Goal: Task Accomplishment & Management: Manage account settings

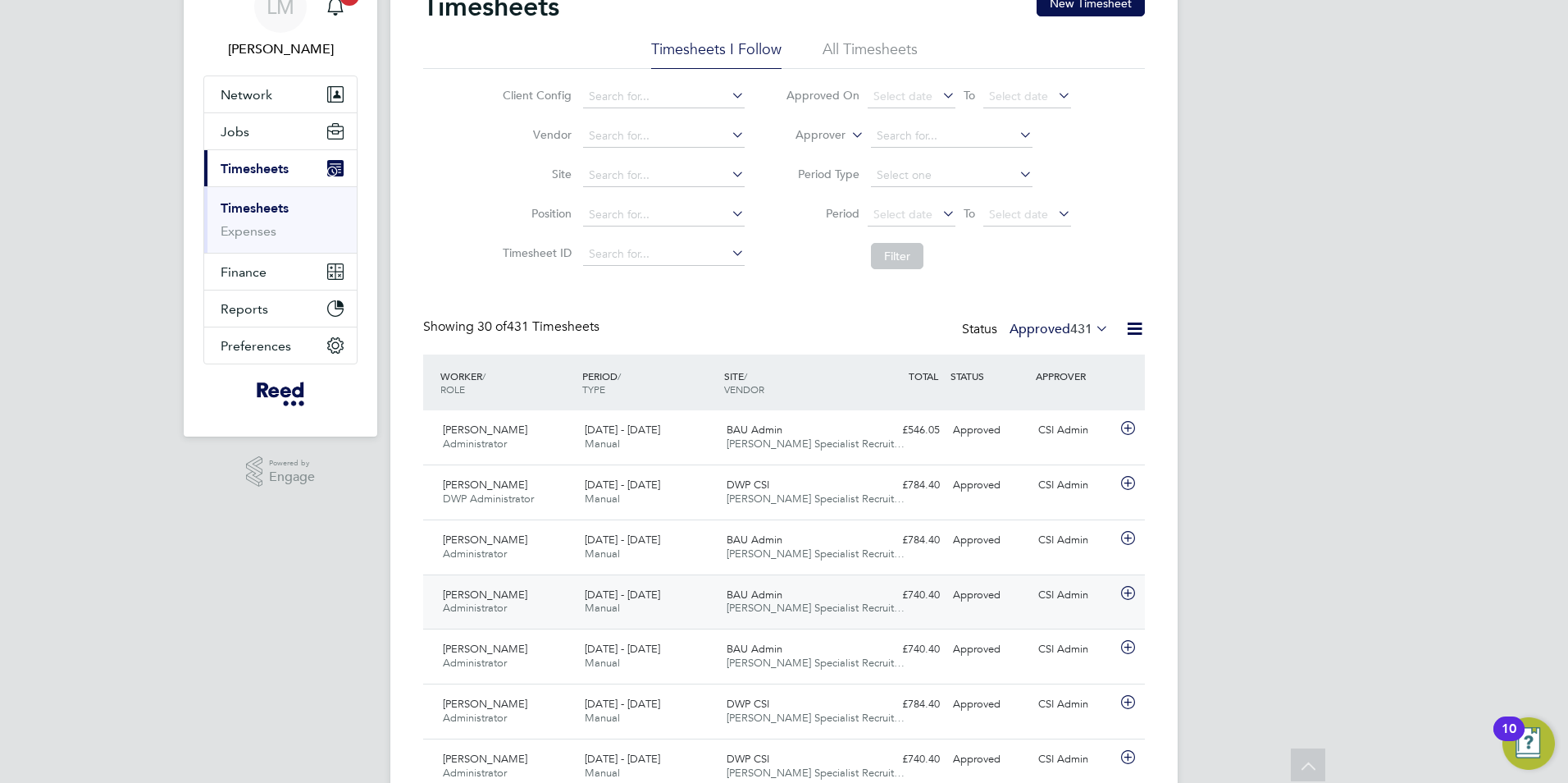
click at [488, 601] on span "[PERSON_NAME]" at bounding box center [484, 594] width 84 height 14
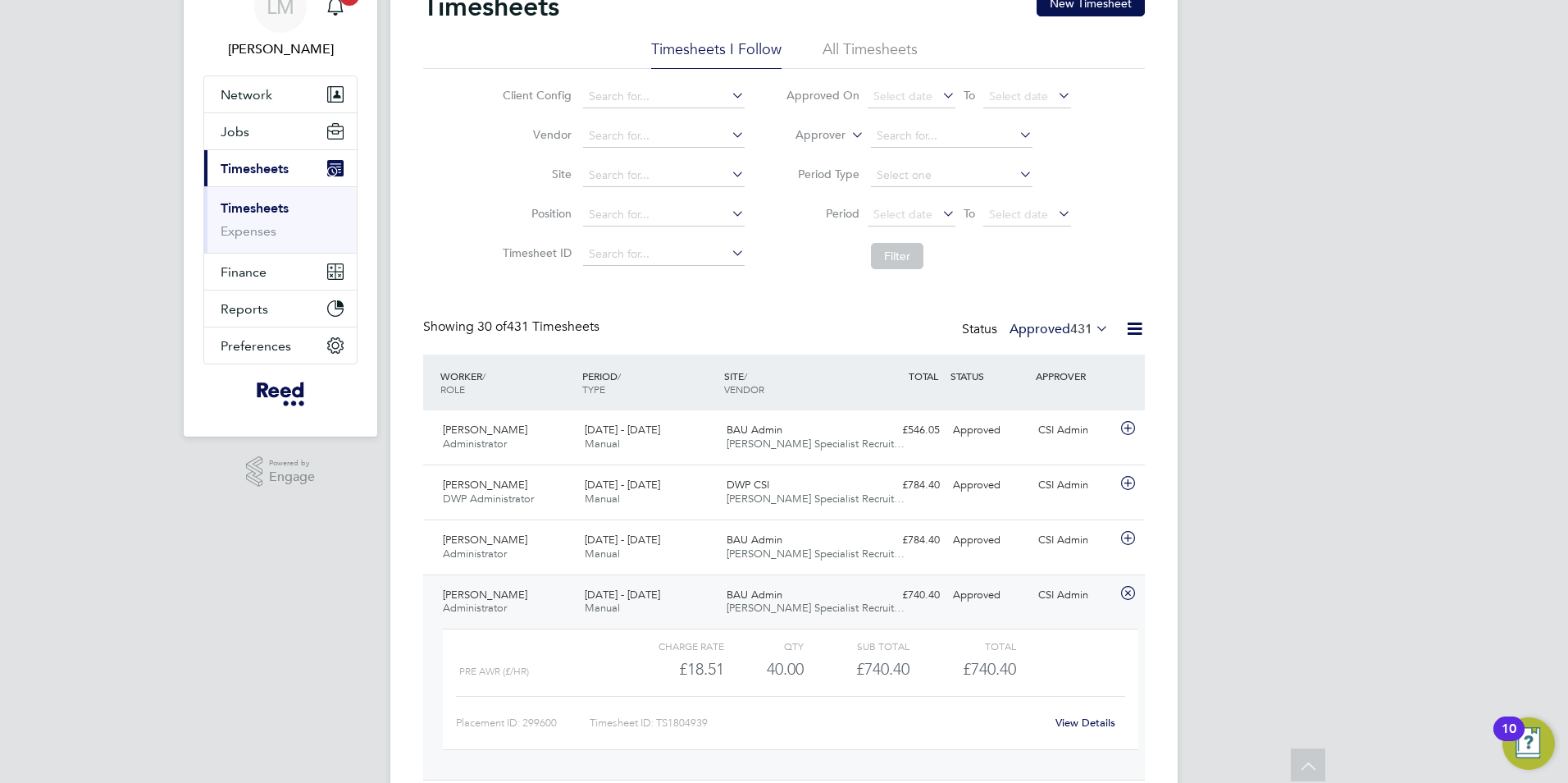
click at [1087, 722] on link "View Details" at bounding box center [1085, 722] width 59 height 14
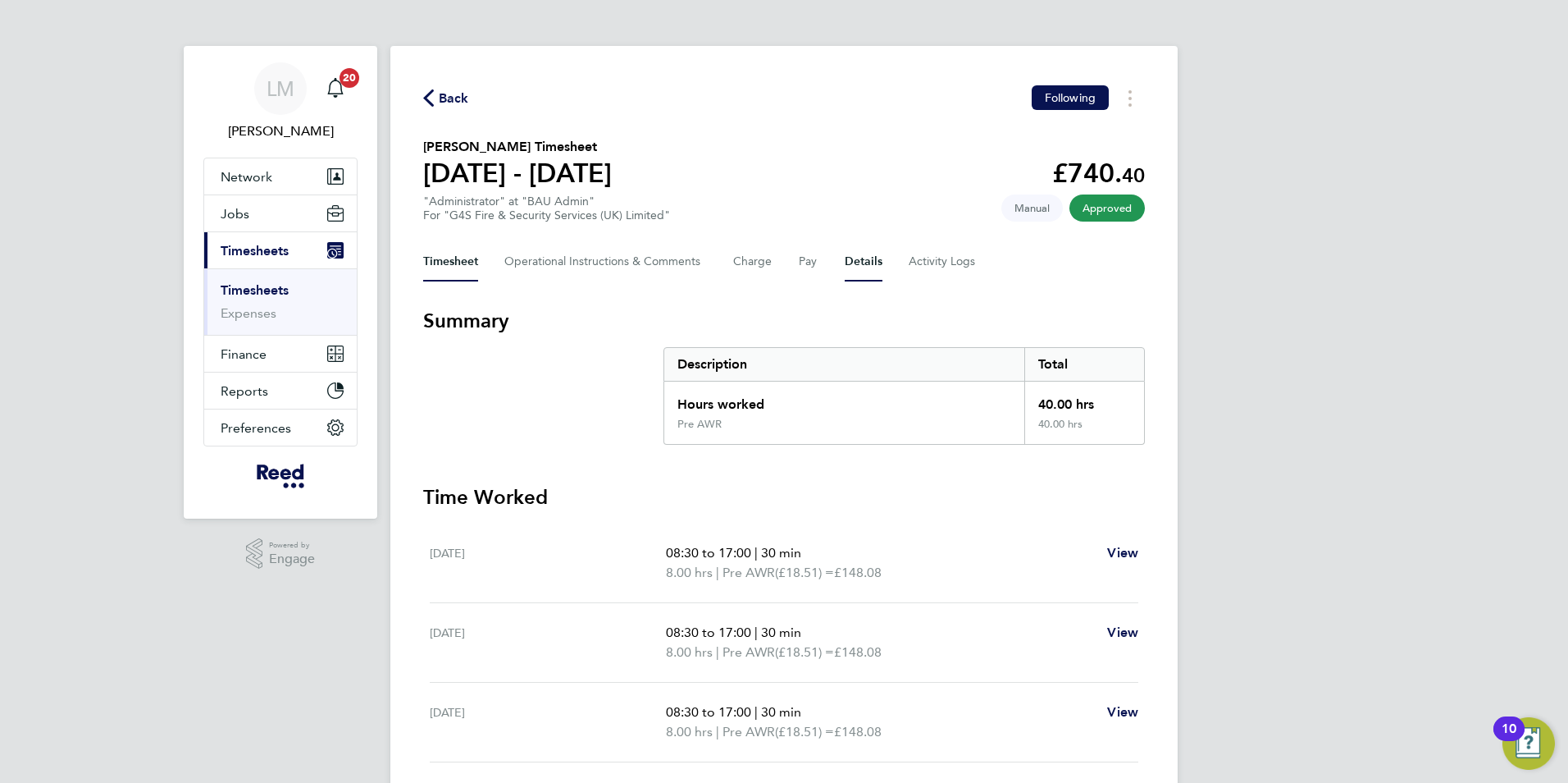
click at [855, 259] on button "Details" at bounding box center [864, 262] width 38 height 40
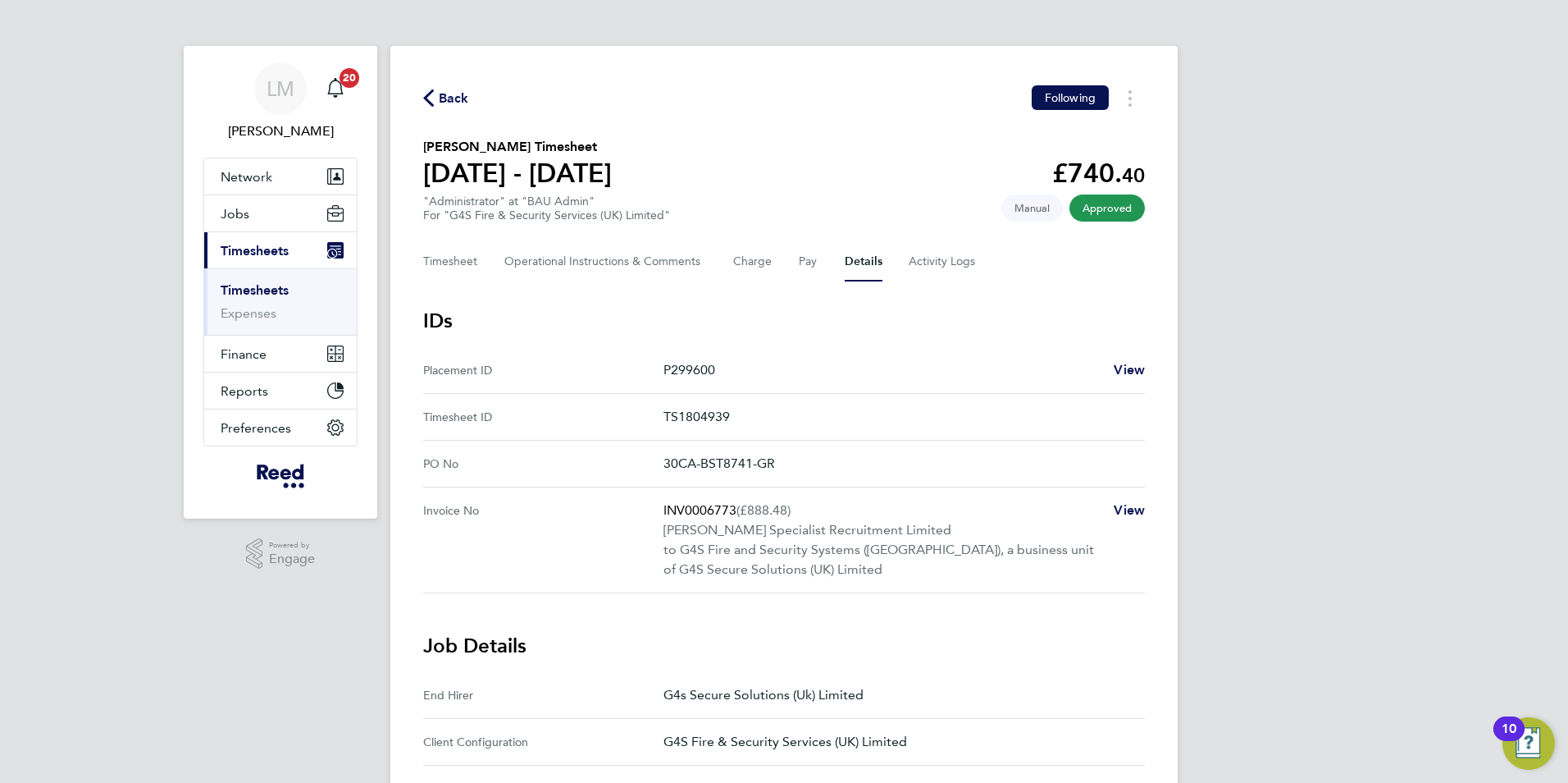
drag, startPoint x: 723, startPoint y: 367, endPoint x: 650, endPoint y: 374, distance: 73.3
click at [650, 374] on ID "Placement ID P299600 View" at bounding box center [784, 370] width 721 height 47
drag, startPoint x: 650, startPoint y: 374, endPoint x: 680, endPoint y: 374, distance: 30.0
copy ID "P299600"
click at [429, 97] on icon "button" at bounding box center [428, 98] width 10 height 17
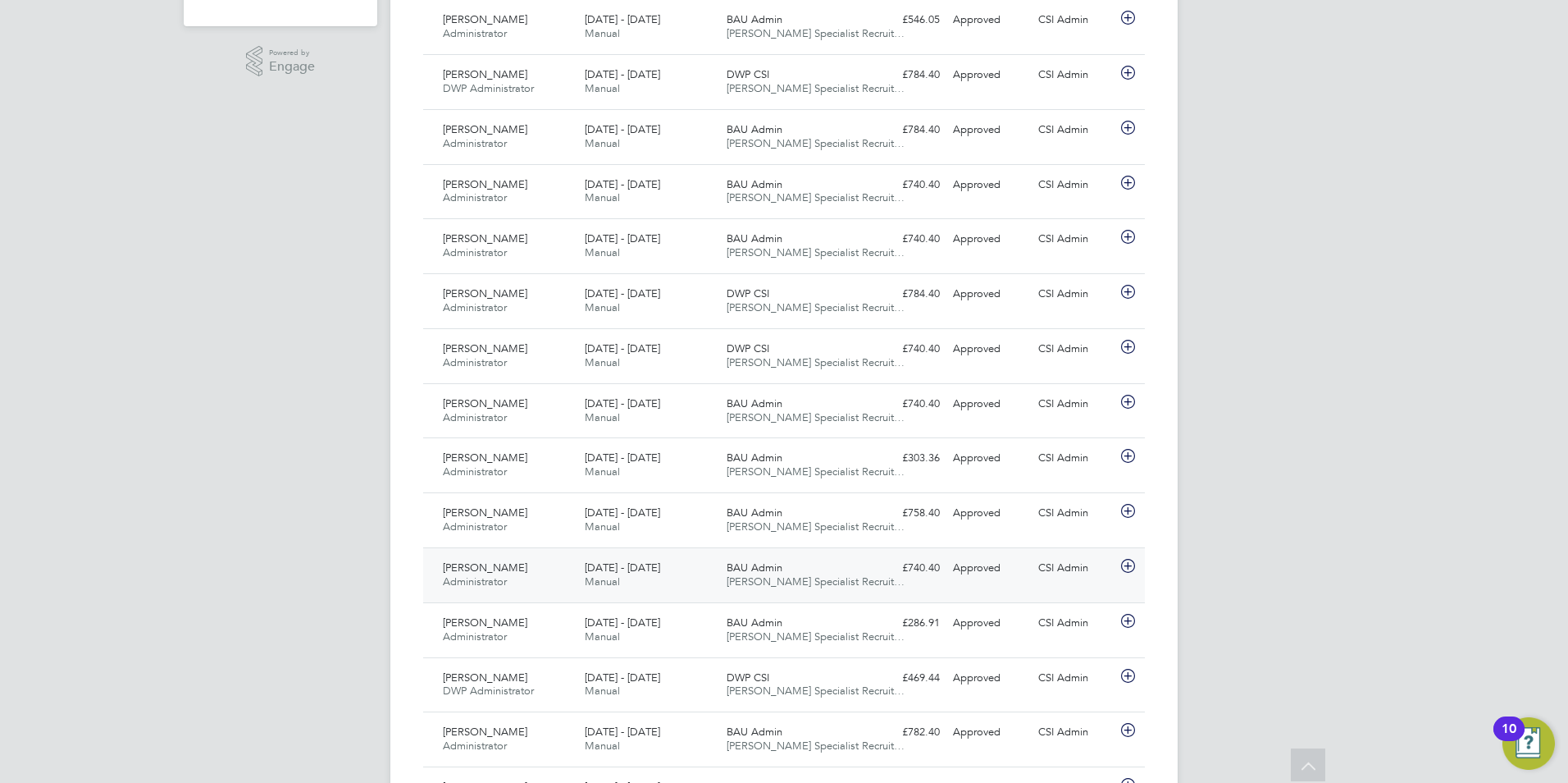
click at [613, 571] on span "[DATE] - [DATE]" at bounding box center [622, 567] width 76 height 14
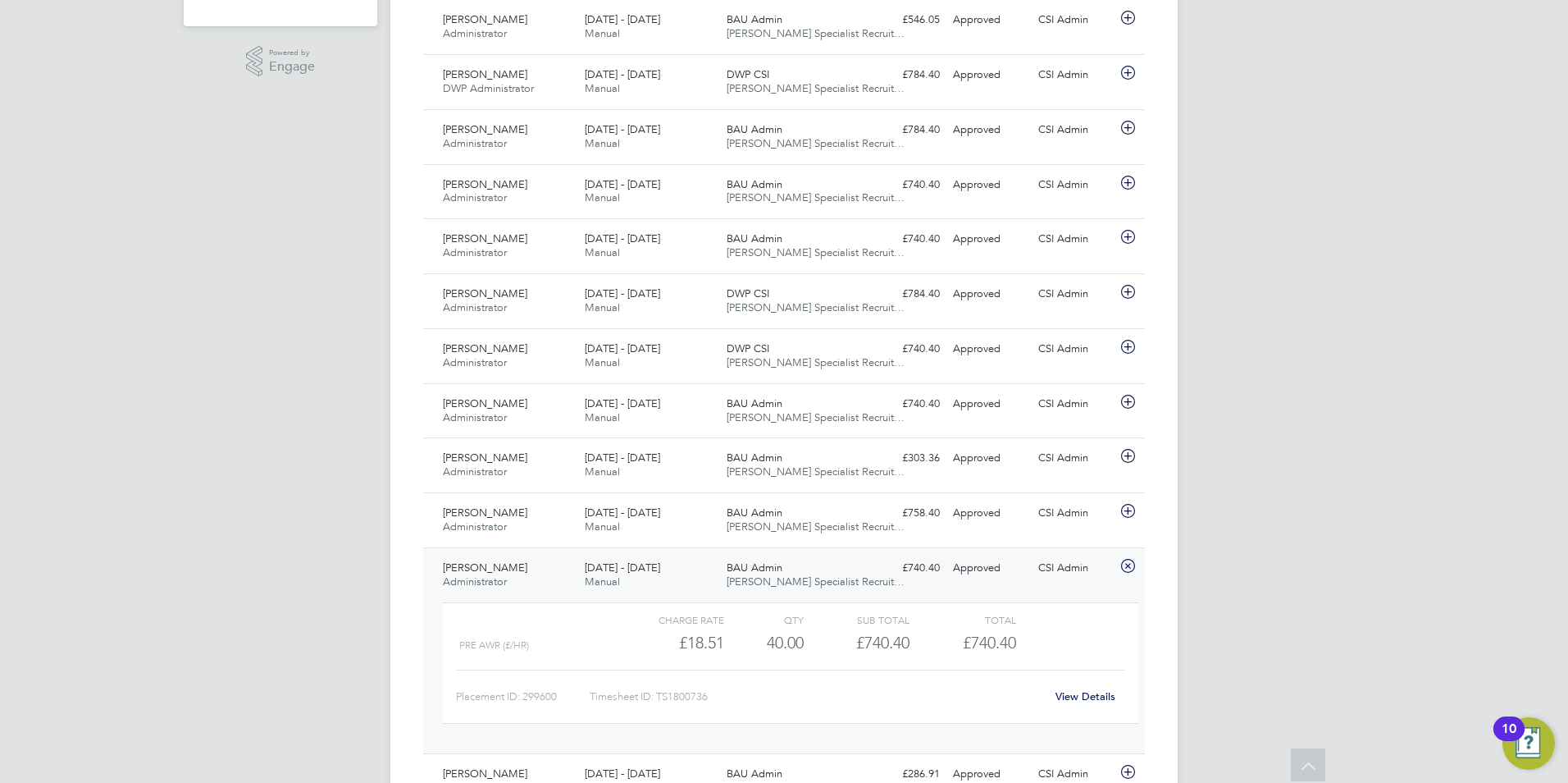
click at [1088, 696] on link "View Details" at bounding box center [1085, 696] width 59 height 14
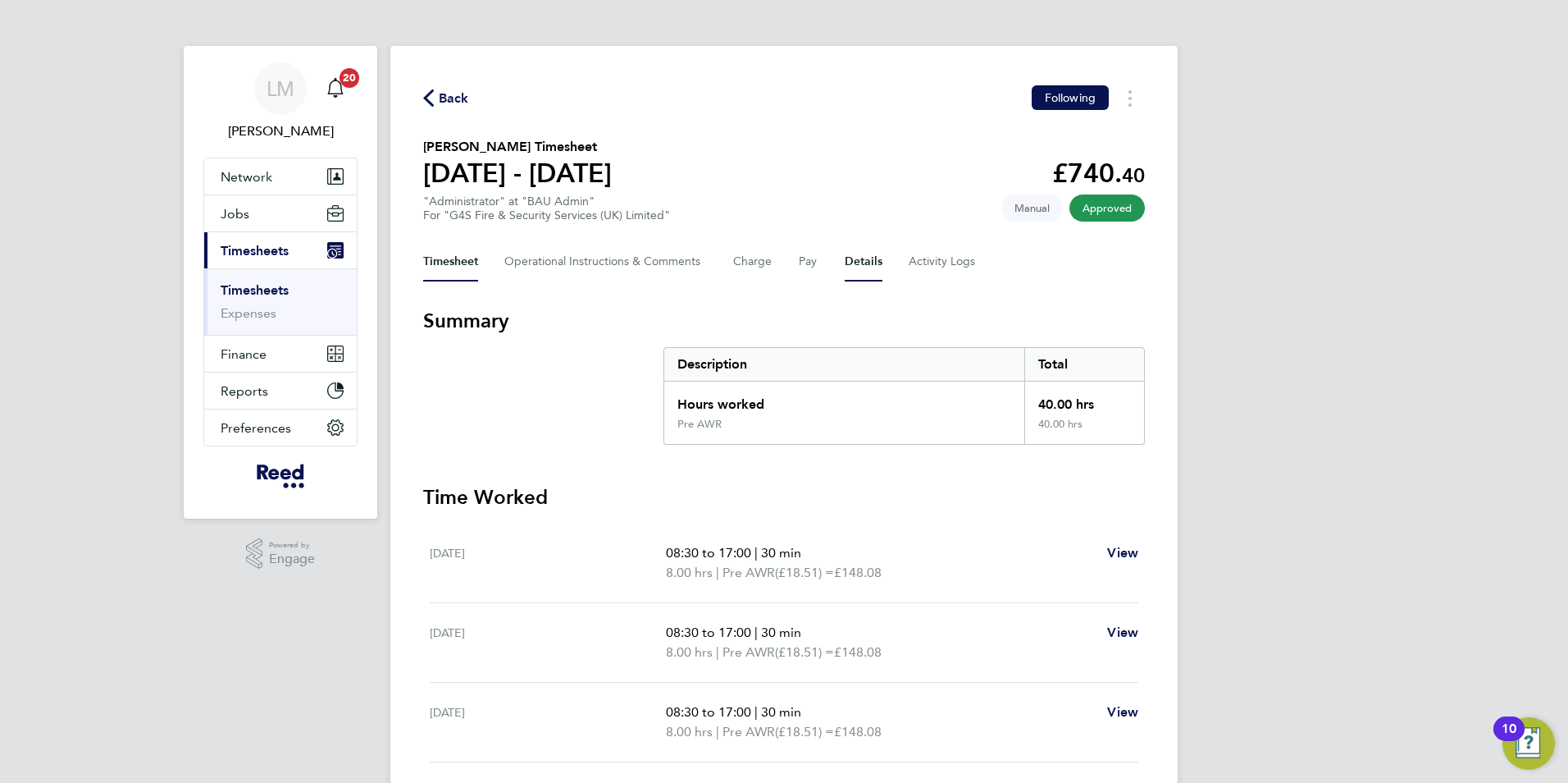
click at [861, 258] on button "Details" at bounding box center [864, 262] width 38 height 40
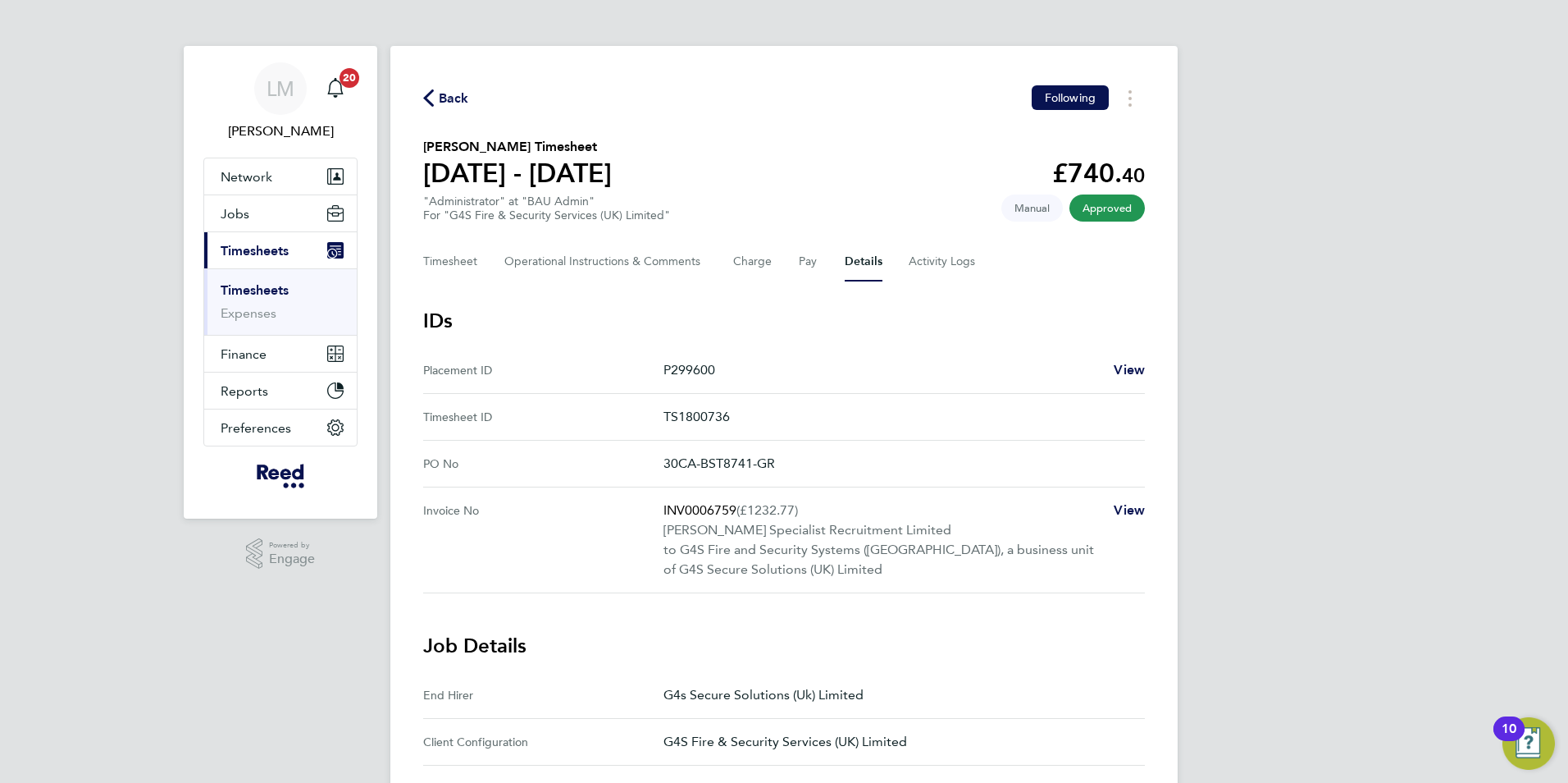
drag, startPoint x: 725, startPoint y: 367, endPoint x: 656, endPoint y: 377, distance: 69.7
click at [656, 377] on ID "Placement ID P299600 View" at bounding box center [784, 370] width 721 height 47
drag, startPoint x: 656, startPoint y: 377, endPoint x: 683, endPoint y: 371, distance: 27.7
copy ID "P299600"
click at [430, 99] on icon "button" at bounding box center [428, 98] width 10 height 17
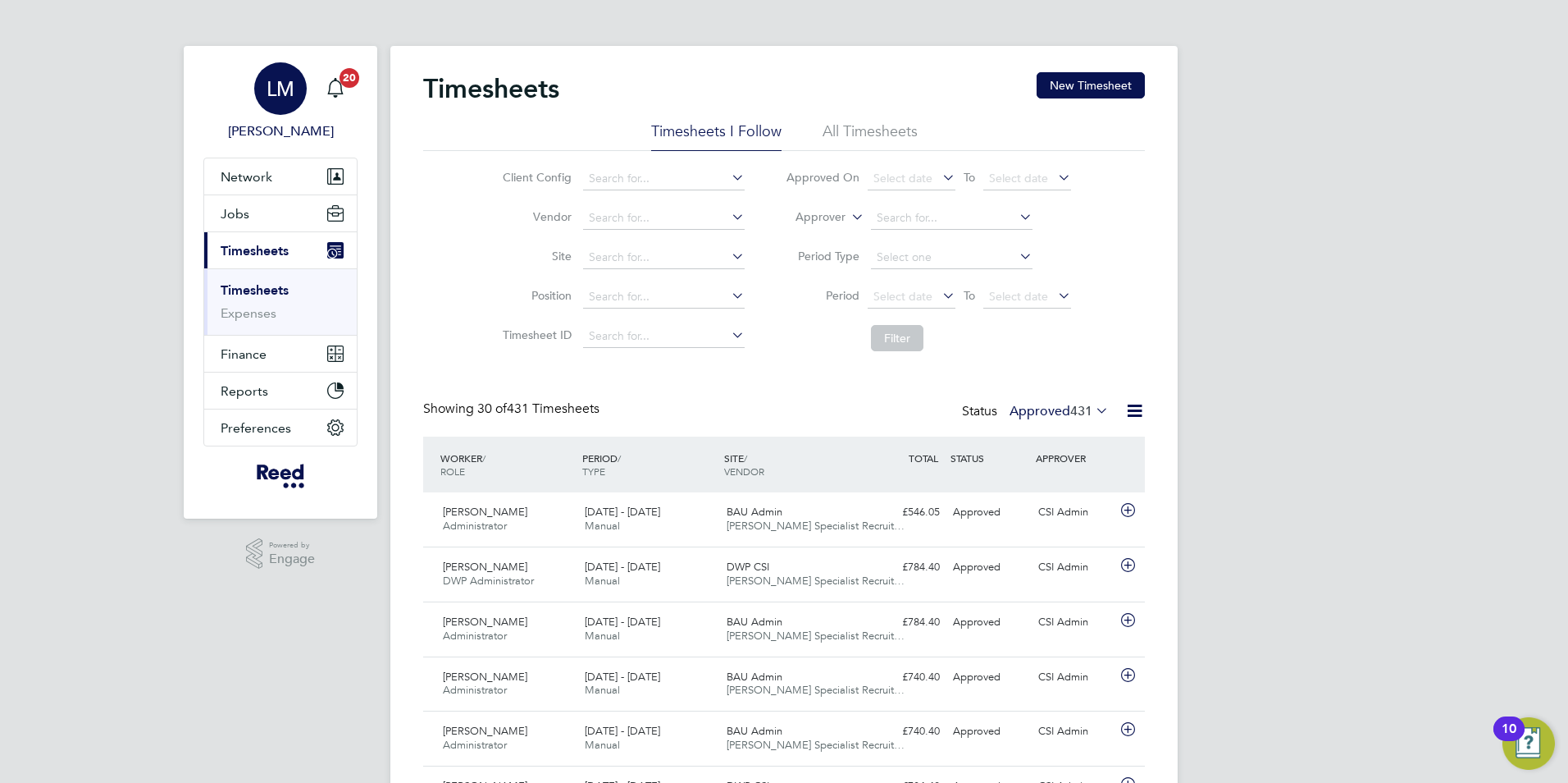
click at [278, 134] on span "[PERSON_NAME]" at bounding box center [279, 131] width 154 height 20
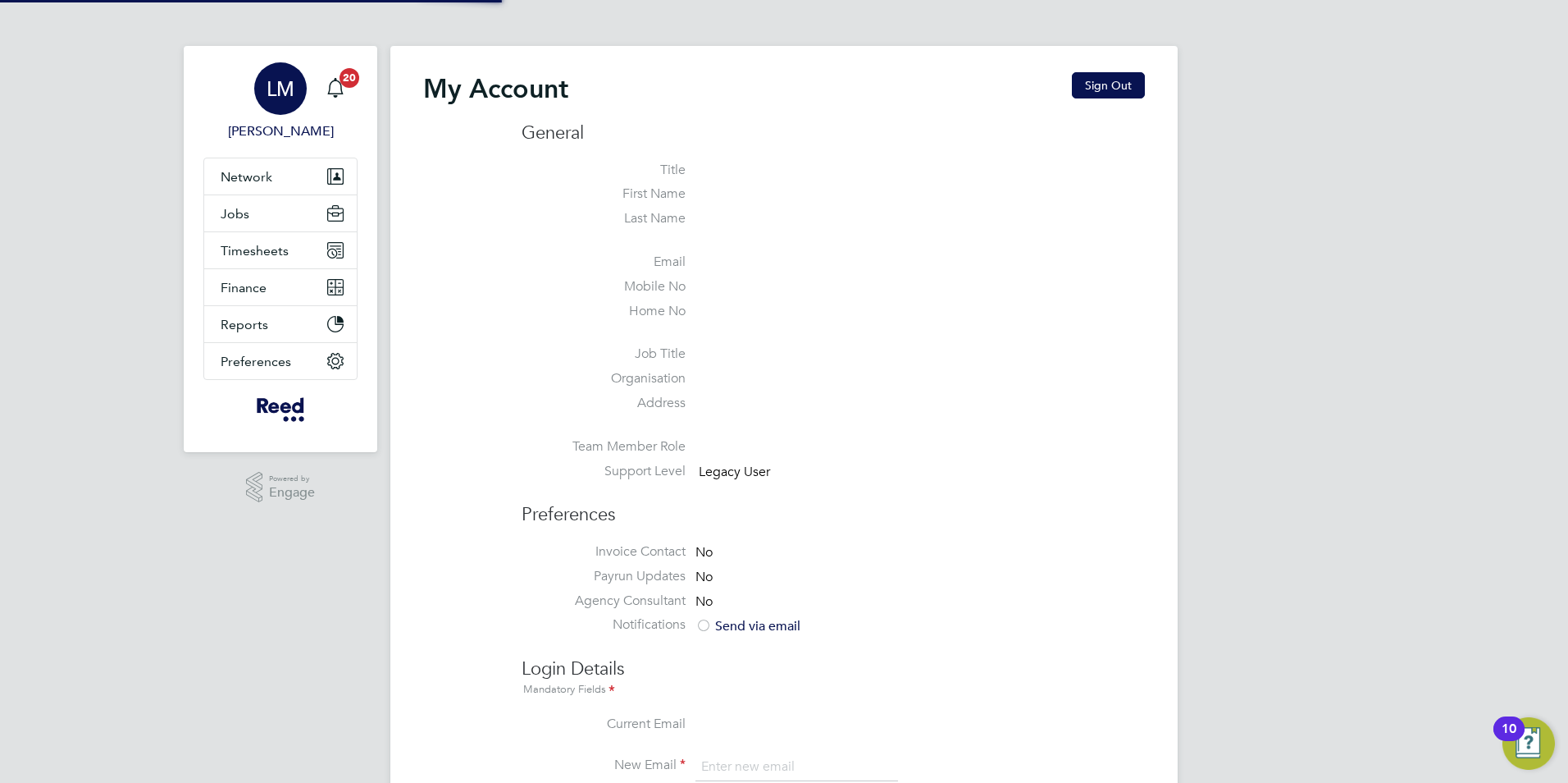
type input "[PERSON_NAME][EMAIL_ADDRESS][PERSON_NAME][PERSON_NAME][DOMAIN_NAME]"
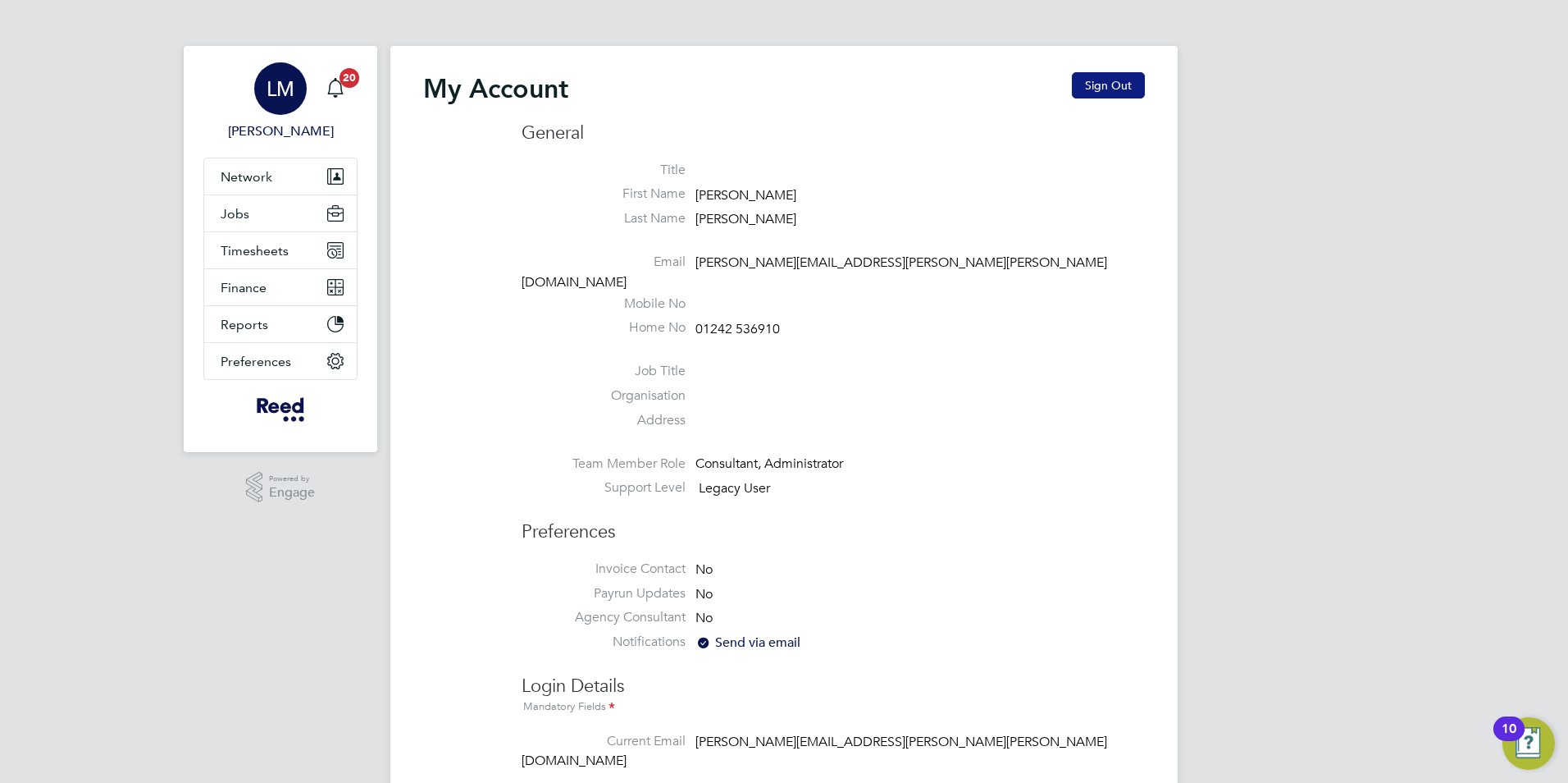
click at [1105, 82] on button "Sign Out" at bounding box center [1107, 85] width 73 height 26
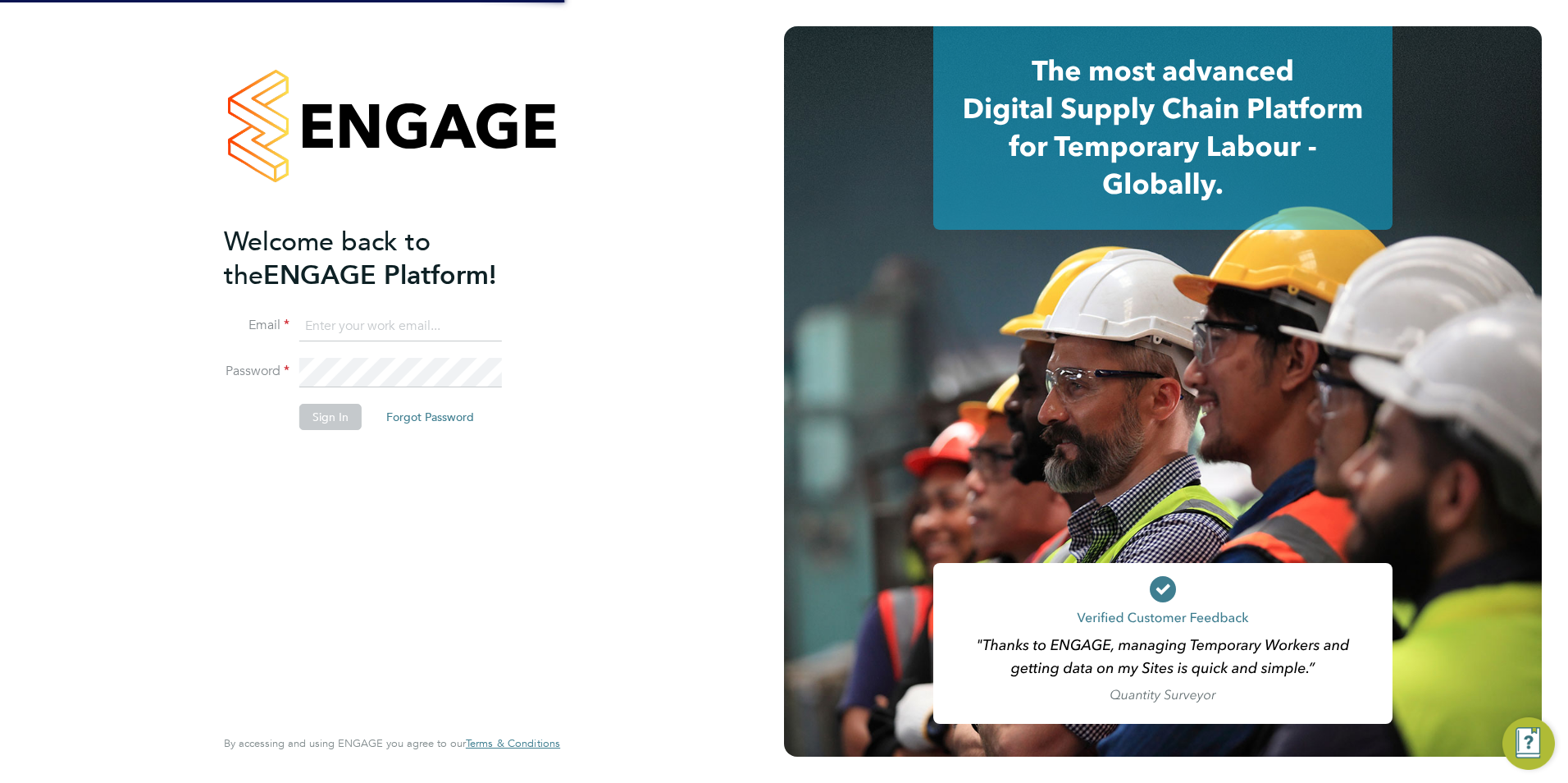
type input "[PERSON_NAME][EMAIL_ADDRESS][PERSON_NAME][PERSON_NAME][DOMAIN_NAME]"
